Goal: Task Accomplishment & Management: Use online tool/utility

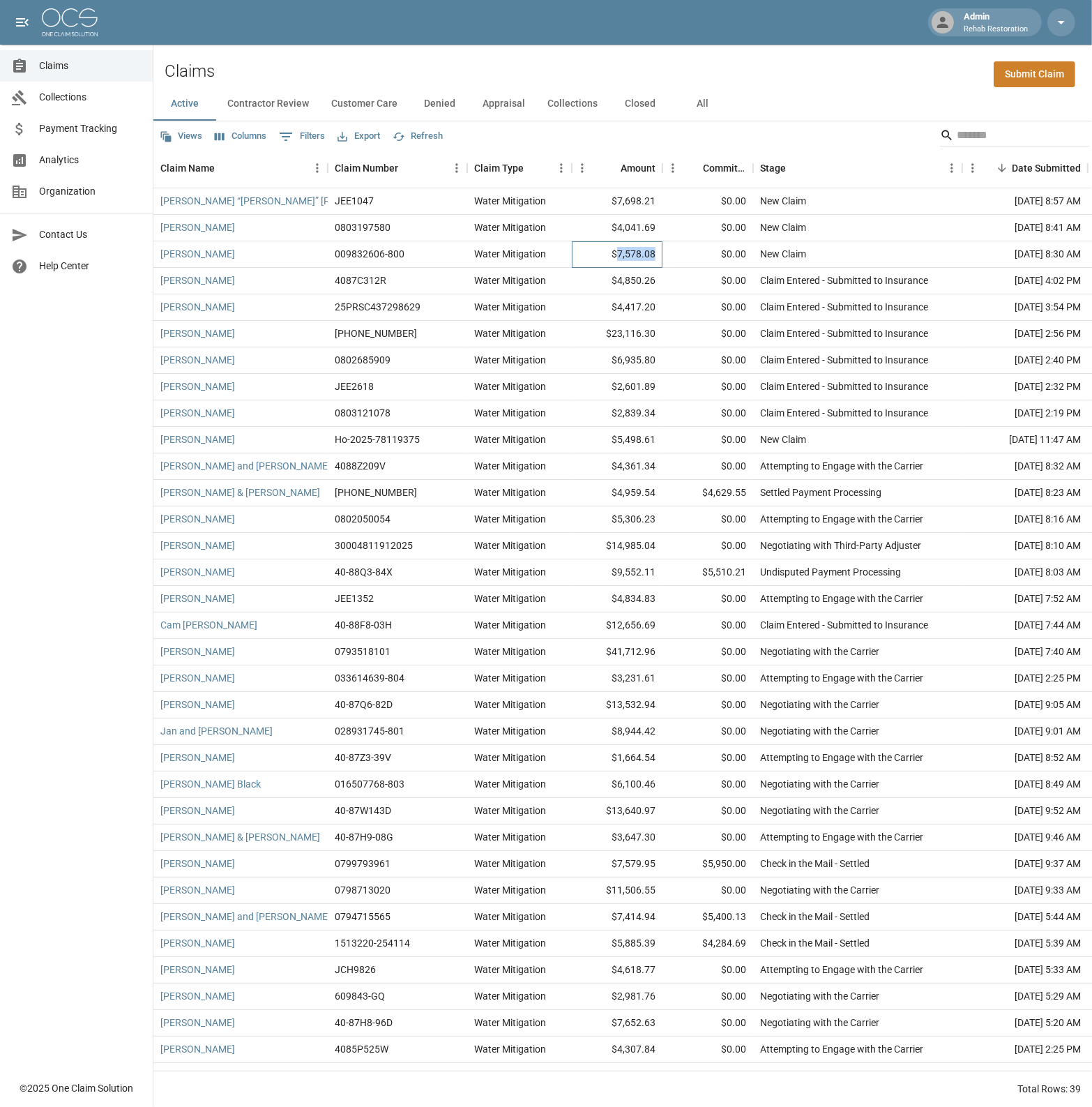
drag, startPoint x: 619, startPoint y: 253, endPoint x: 657, endPoint y: 256, distance: 38.1
click at [657, 256] on div "$7,578.08" at bounding box center [617, 255] width 91 height 27
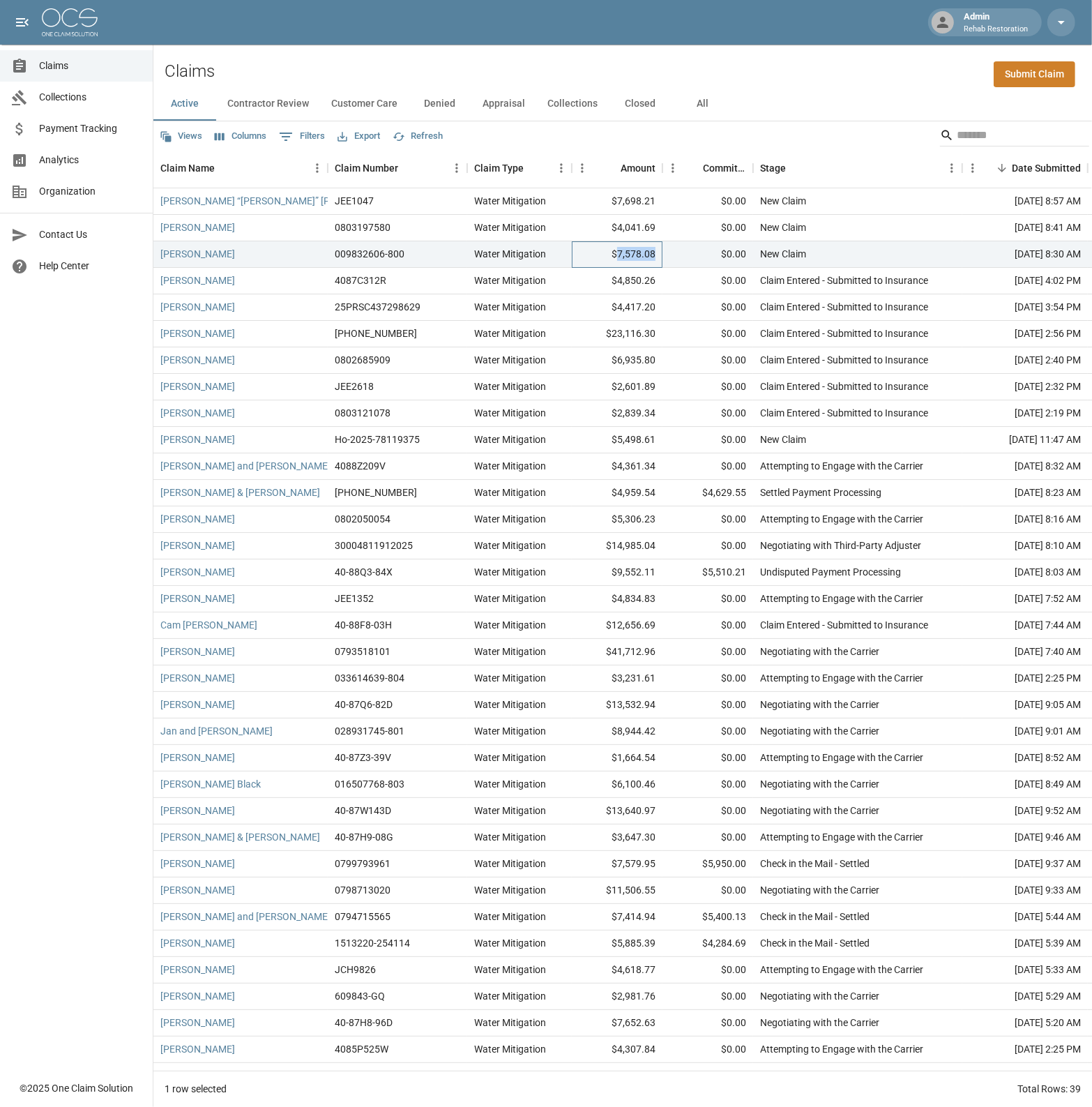
copy div "7,578.08"
drag, startPoint x: 620, startPoint y: 227, endPoint x: 657, endPoint y: 233, distance: 37.5
click at [657, 233] on div "$4,041.69" at bounding box center [617, 228] width 91 height 27
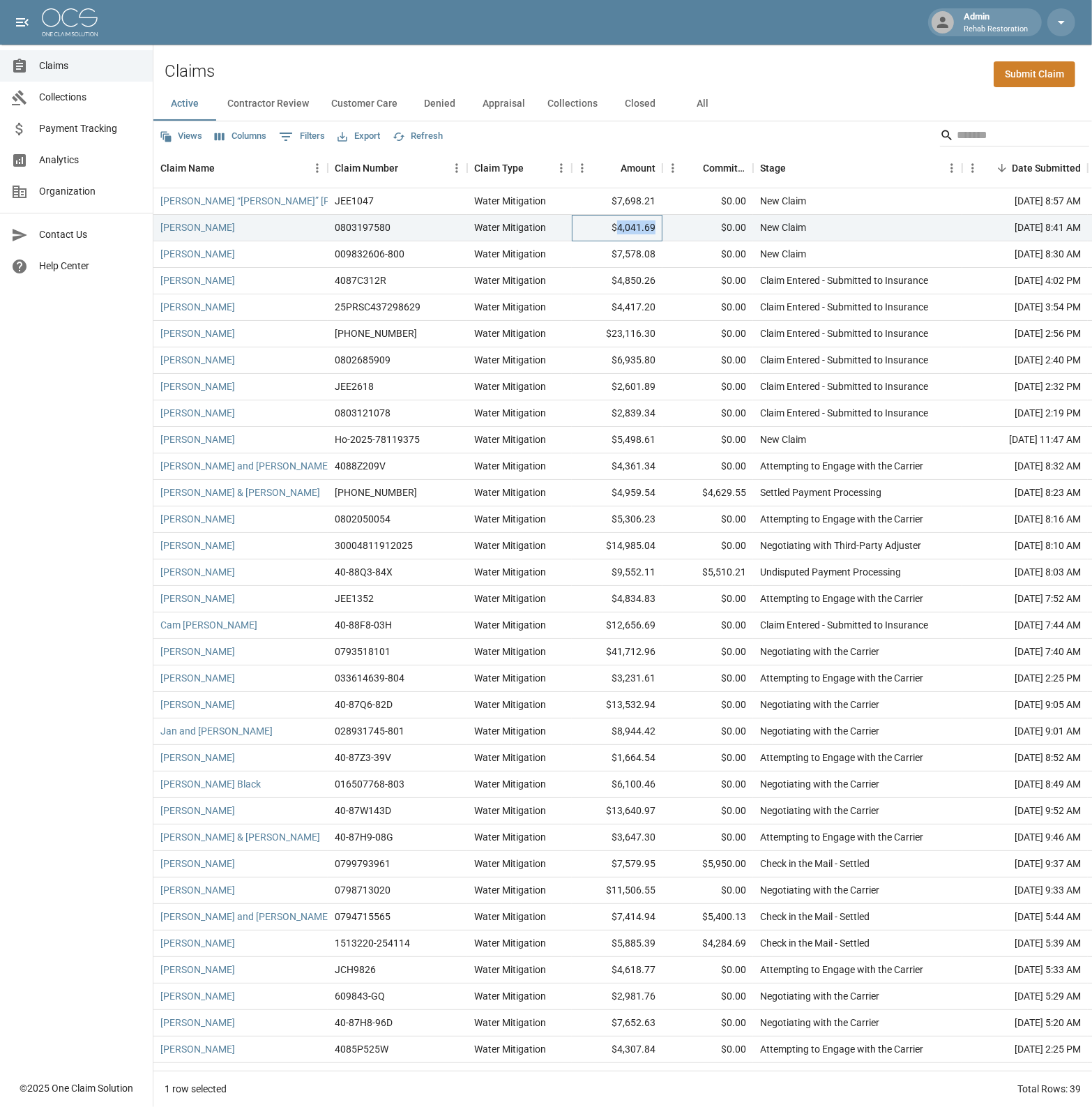
copy div "4,041.69"
drag, startPoint x: 620, startPoint y: 199, endPoint x: 661, endPoint y: 204, distance: 41.3
click at [661, 204] on div "$7,698.21" at bounding box center [617, 201] width 91 height 27
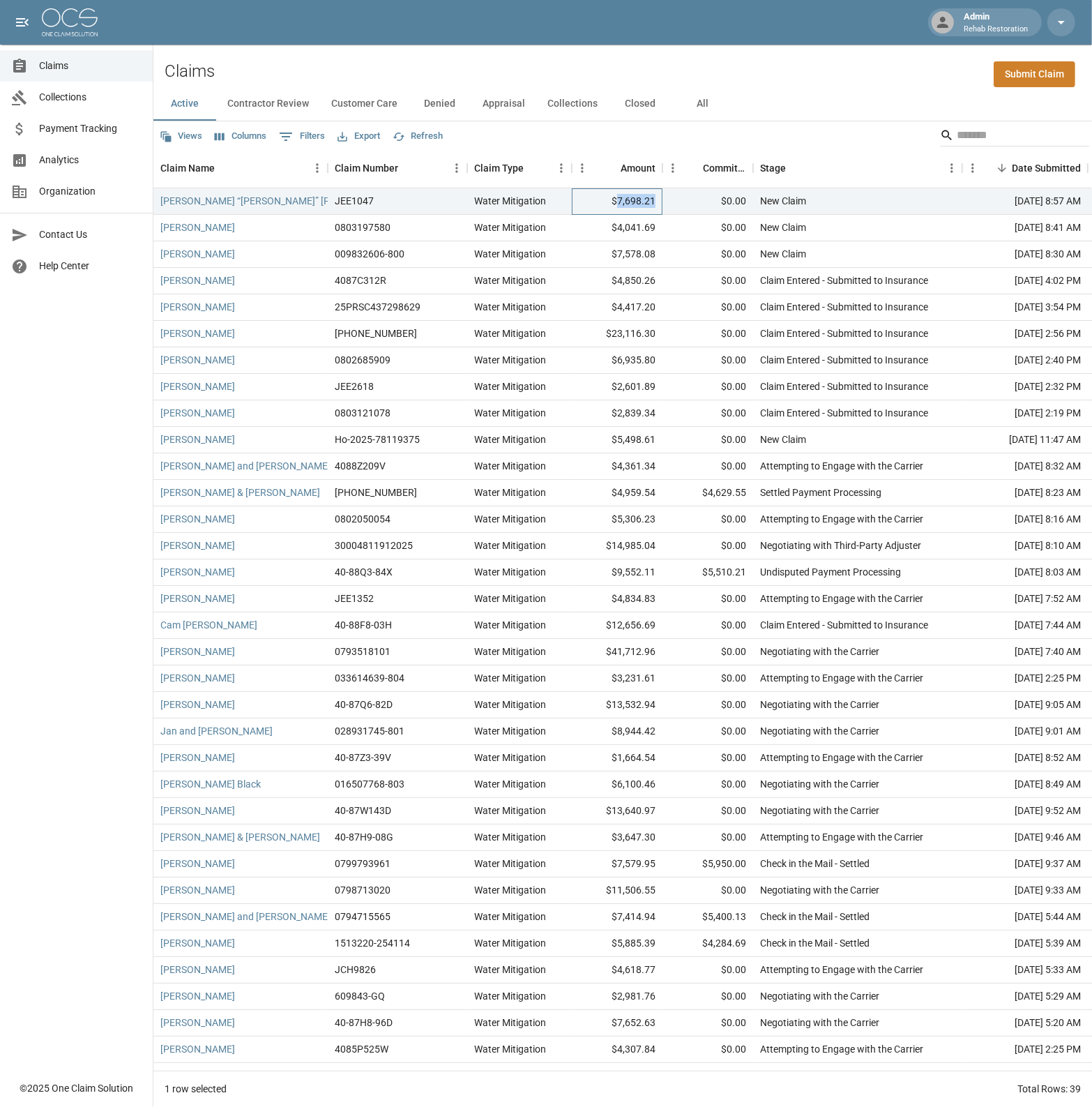
copy div "7,698.21"
click at [556, 133] on div "Views Columns 0 Filters Export Refresh" at bounding box center [623, 135] width 939 height 28
click at [252, 138] on button "Columns" at bounding box center [240, 136] width 59 height 22
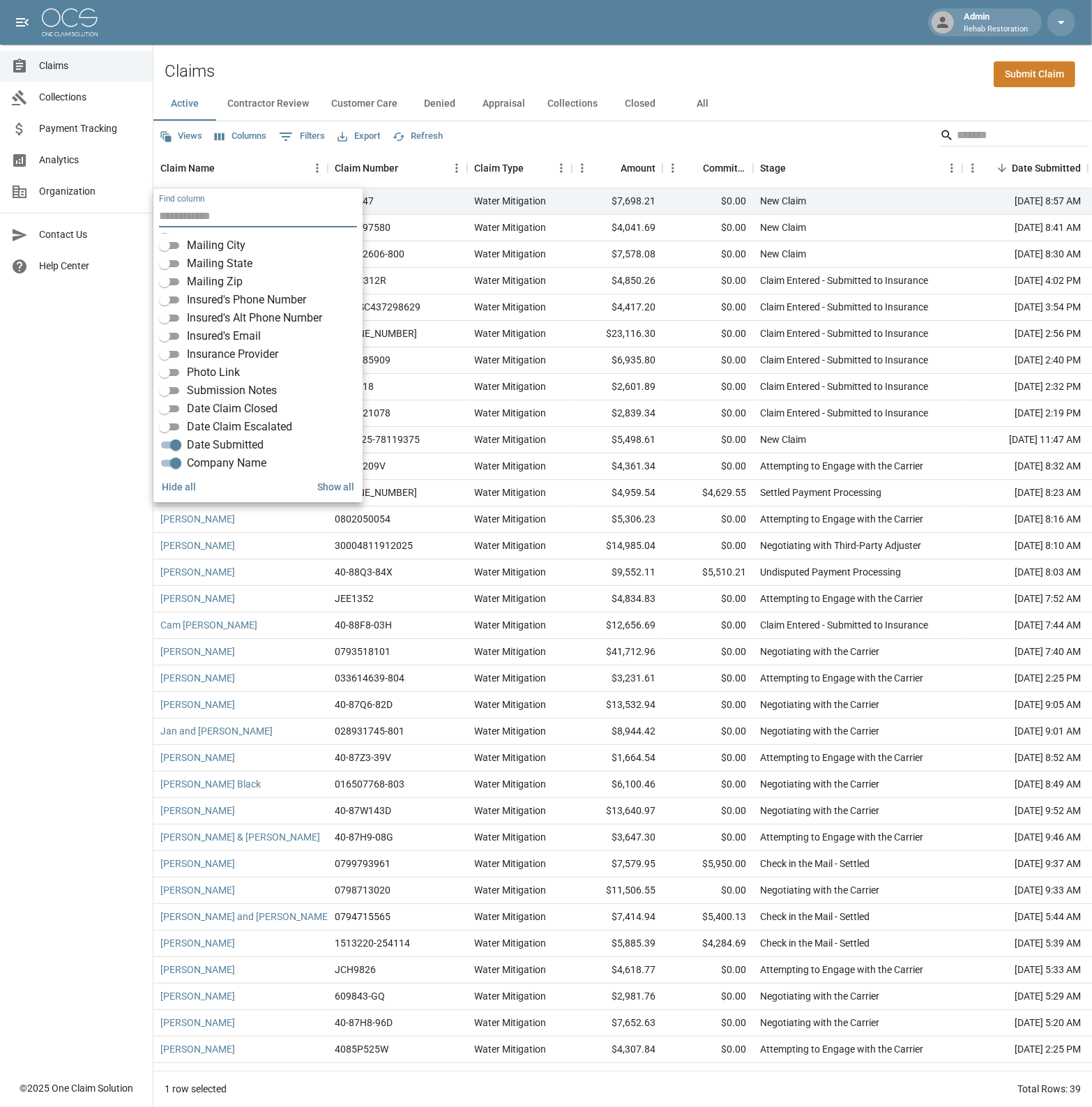
scroll to position [244, 0]
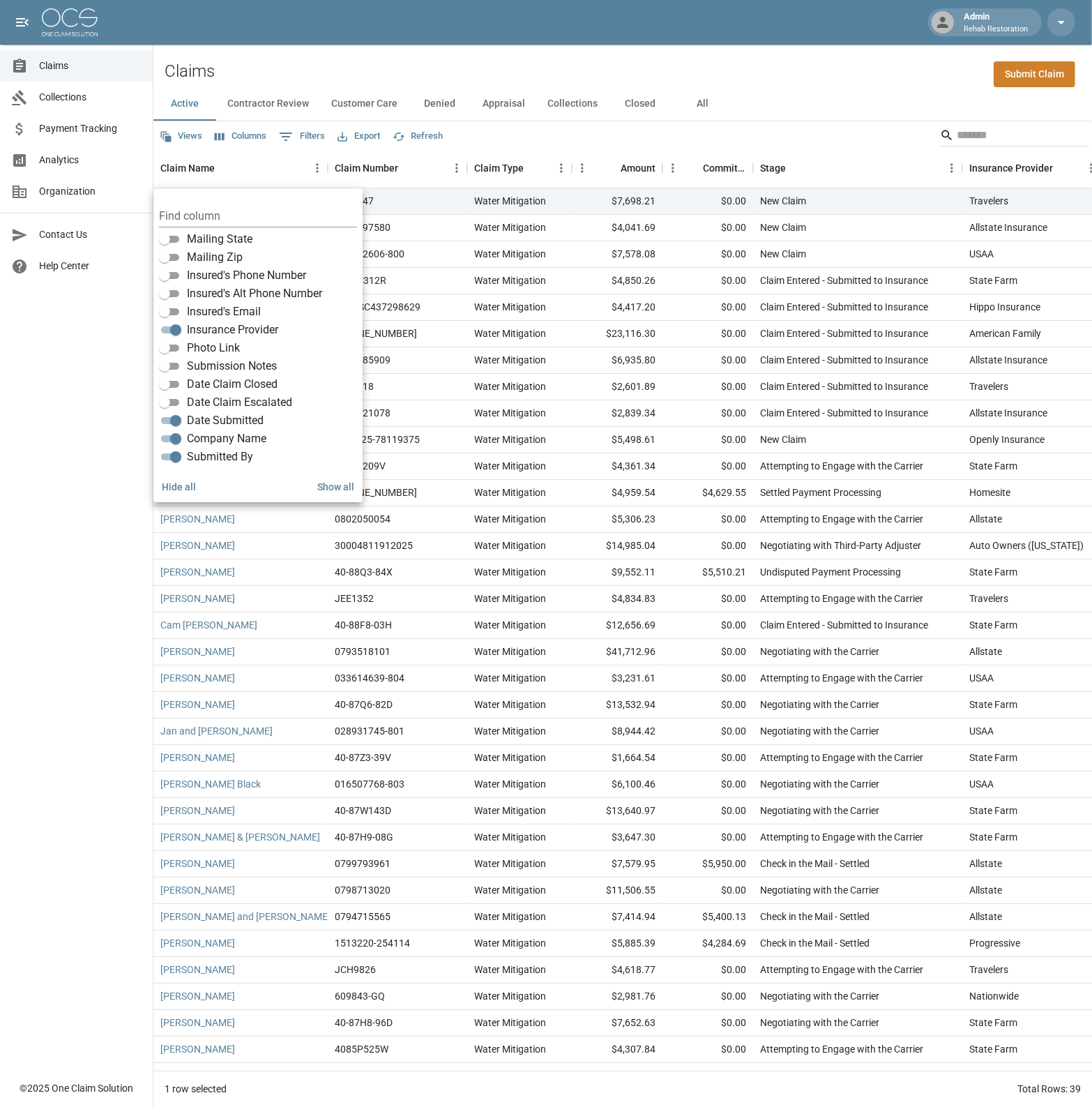
click at [101, 391] on div "Claims Collections Payment Tracking Analytics Organization Contact Us Help Cent…" at bounding box center [77, 536] width 153 height 1073
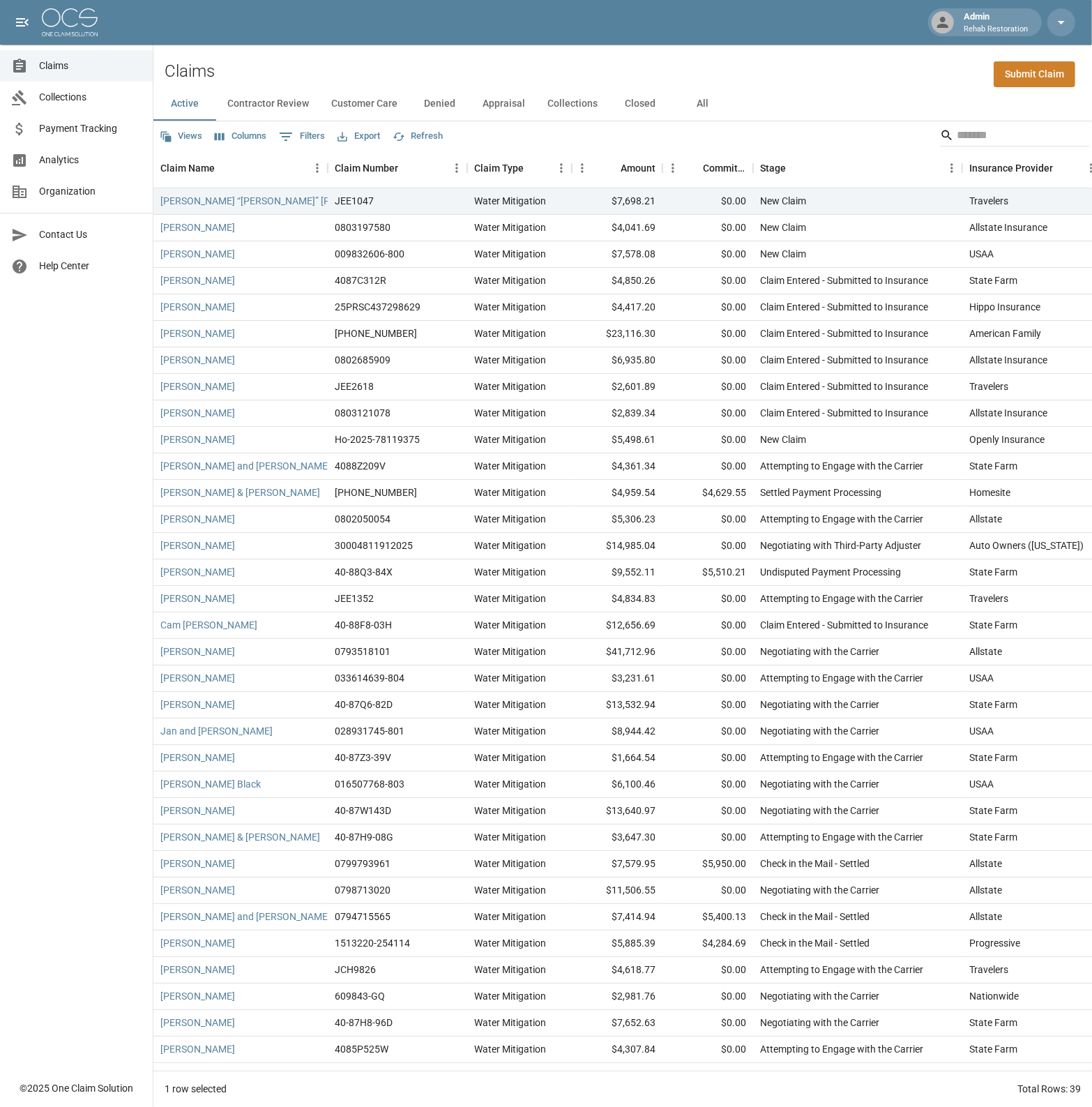
click at [103, 340] on div "Claims Collections Payment Tracking Analytics Organization Contact Us Help Cent…" at bounding box center [77, 536] width 153 height 1073
